Goal: Transaction & Acquisition: Purchase product/service

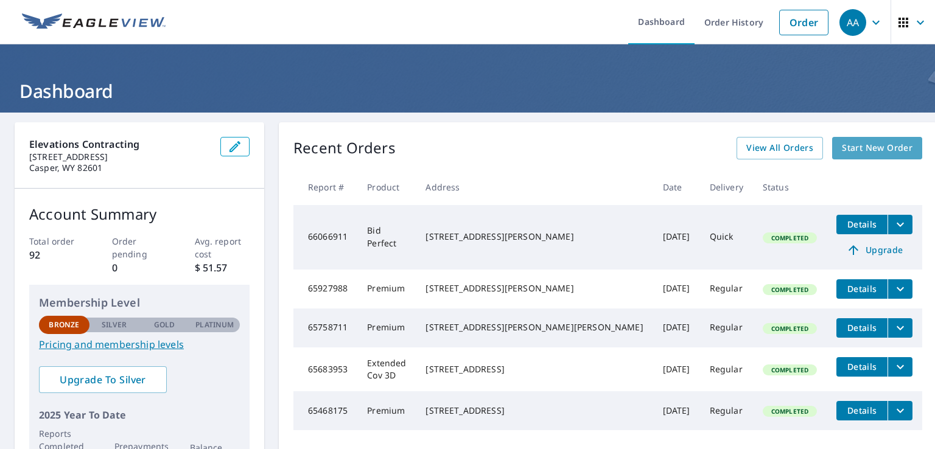
click at [860, 143] on span "Start New Order" at bounding box center [877, 148] width 71 height 15
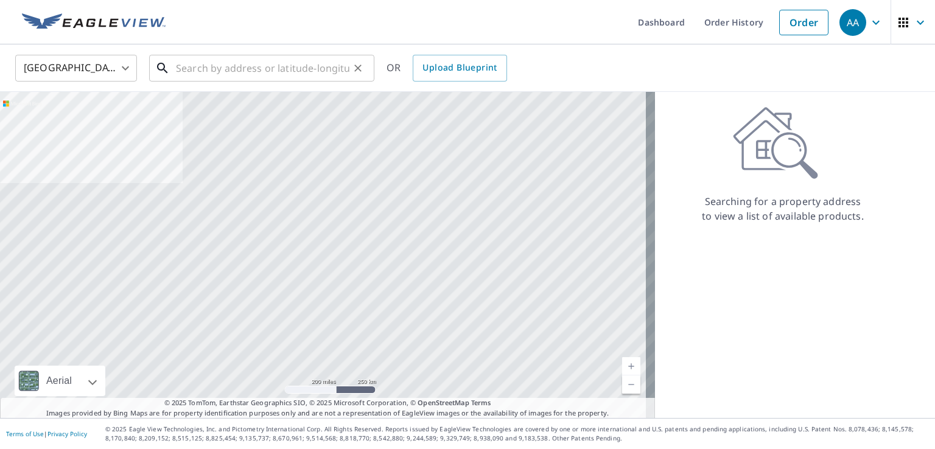
click at [232, 66] on input "text" at bounding box center [262, 68] width 173 height 34
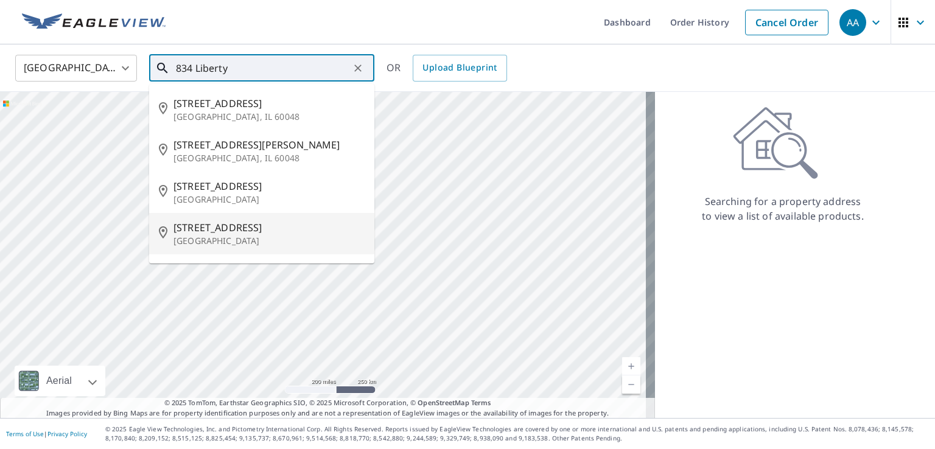
click at [244, 230] on span "[STREET_ADDRESS]" at bounding box center [268, 227] width 191 height 15
type input "[STREET_ADDRESS][PERSON_NAME]"
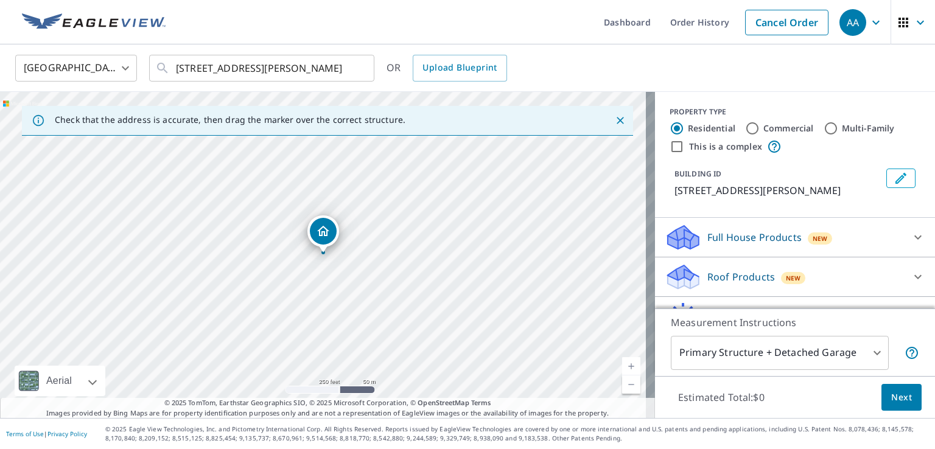
click at [622, 364] on link "Current Level 17, Zoom In" at bounding box center [631, 366] width 18 height 18
click at [622, 364] on link "Current Level 18, Zoom In" at bounding box center [631, 366] width 18 height 18
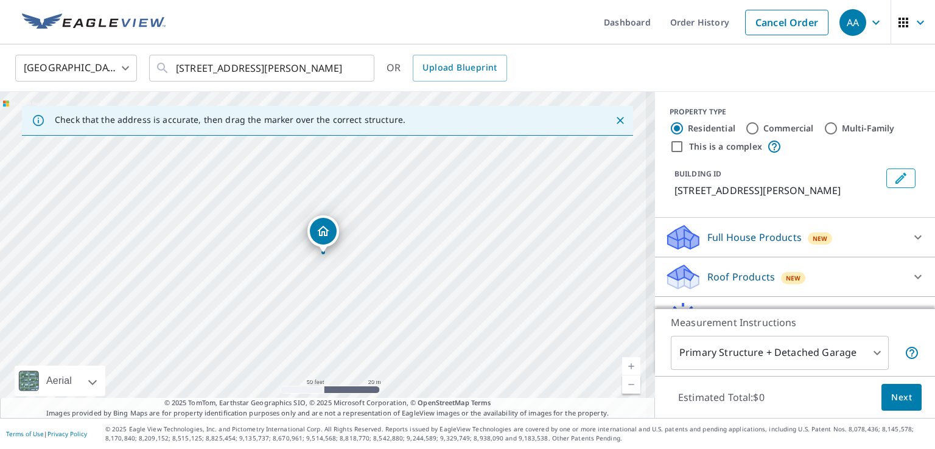
click at [622, 364] on link "Current Level 19, Zoom In" at bounding box center [631, 366] width 18 height 18
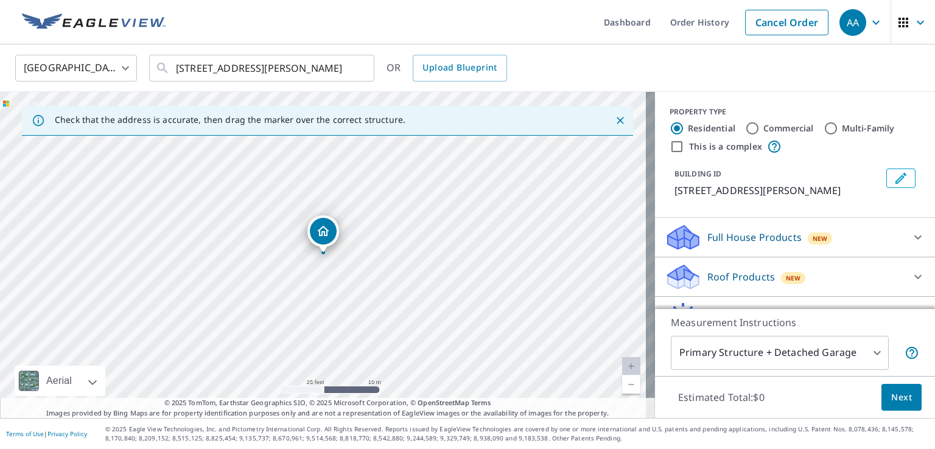
click at [713, 241] on p "Full House Products" at bounding box center [754, 237] width 94 height 15
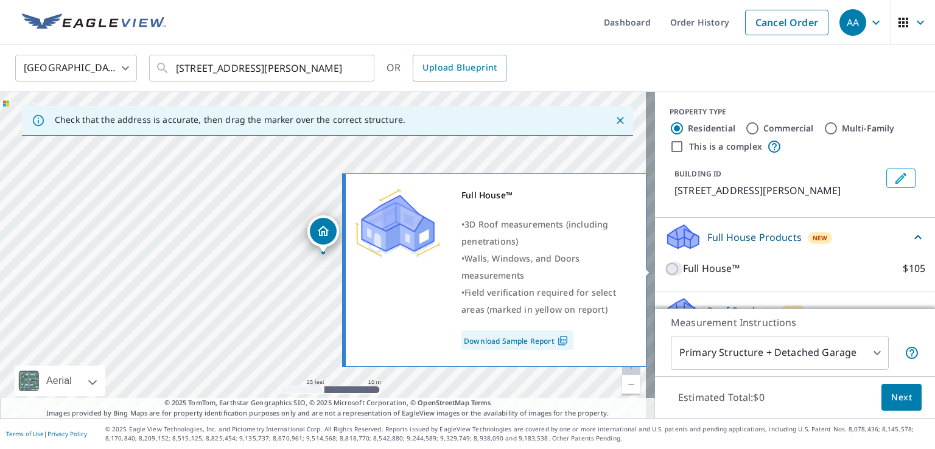
click at [665, 270] on input "Full House™ $105" at bounding box center [674, 269] width 18 height 15
checkbox input "true"
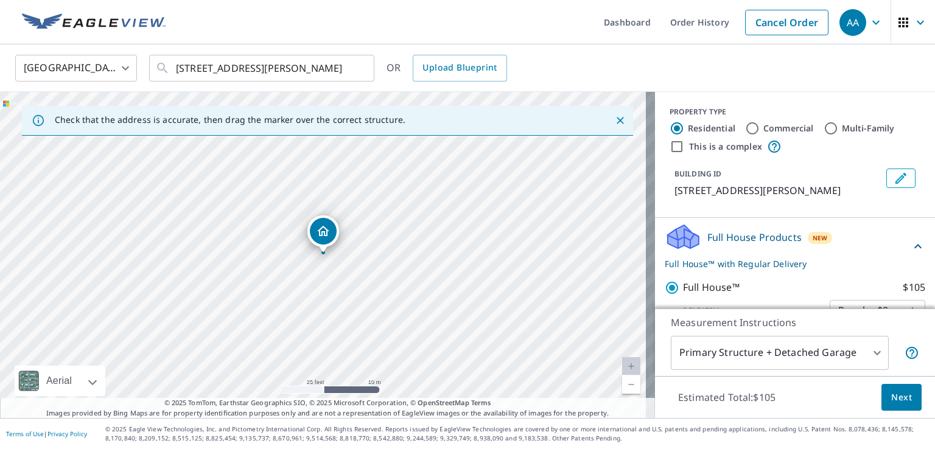
scroll to position [129, 0]
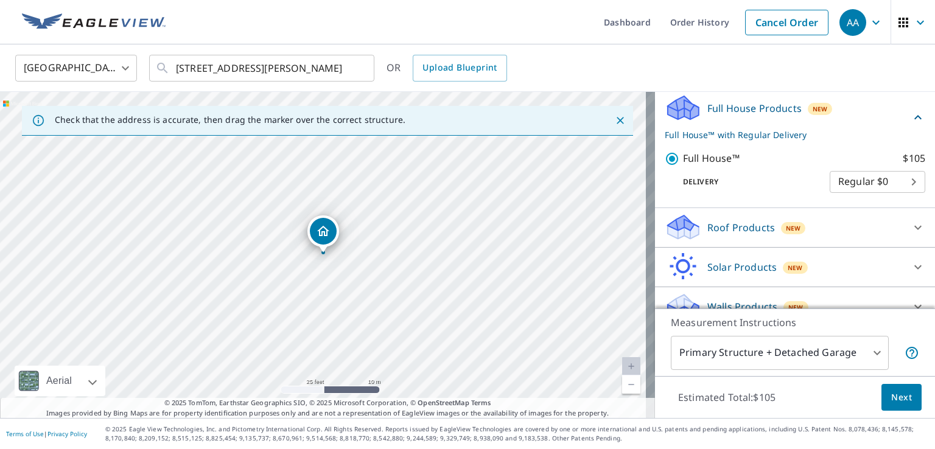
click at [891, 396] on span "Next" at bounding box center [901, 397] width 21 height 15
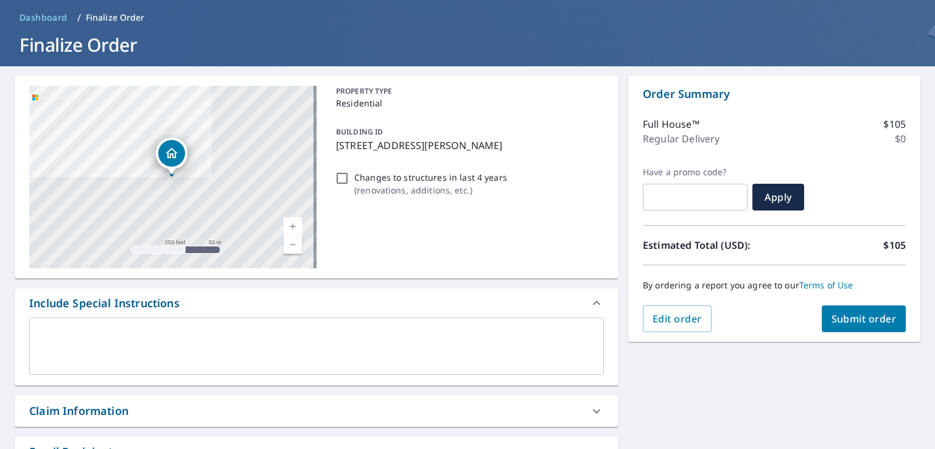
scroll to position [19, 0]
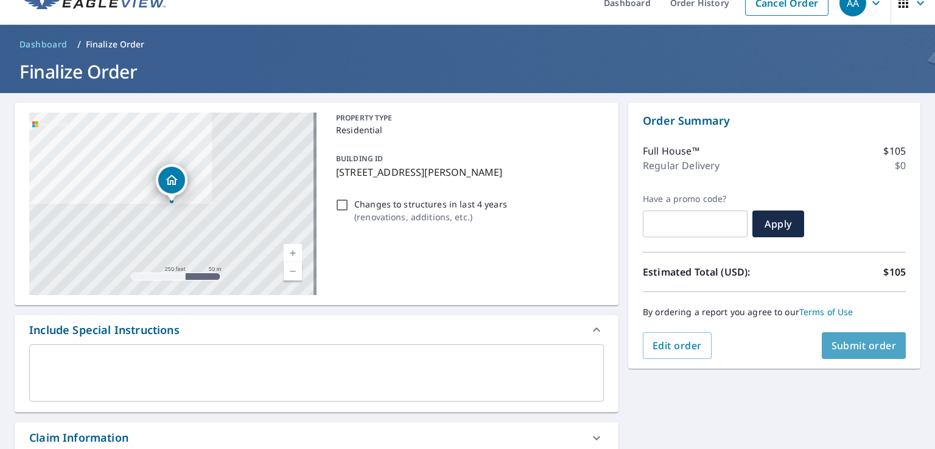
click at [845, 343] on span "Submit order" at bounding box center [863, 345] width 65 height 13
